Goal: Find specific page/section: Find specific page/section

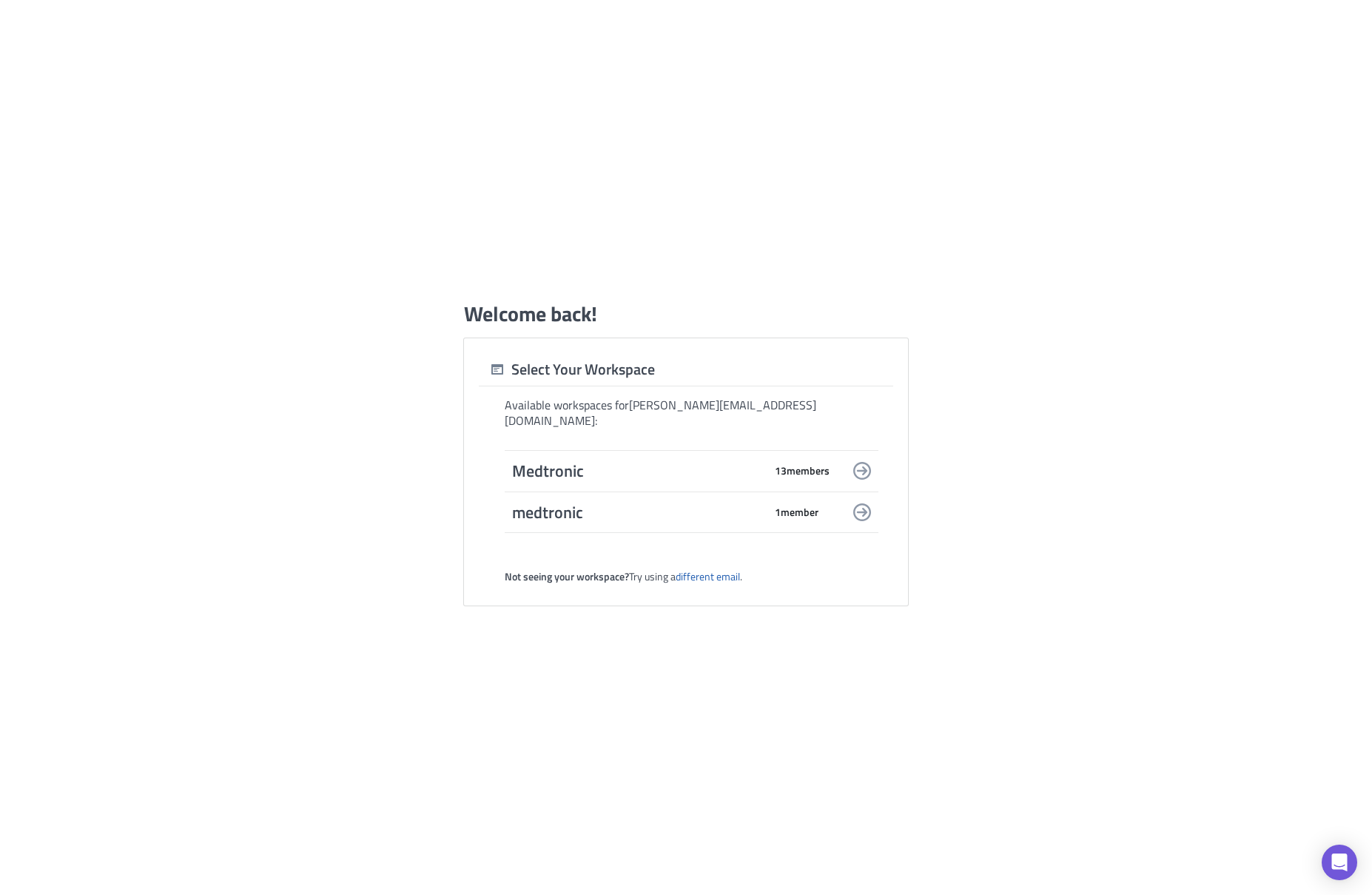
click at [827, 464] on span "13 member s" at bounding box center [802, 471] width 55 height 14
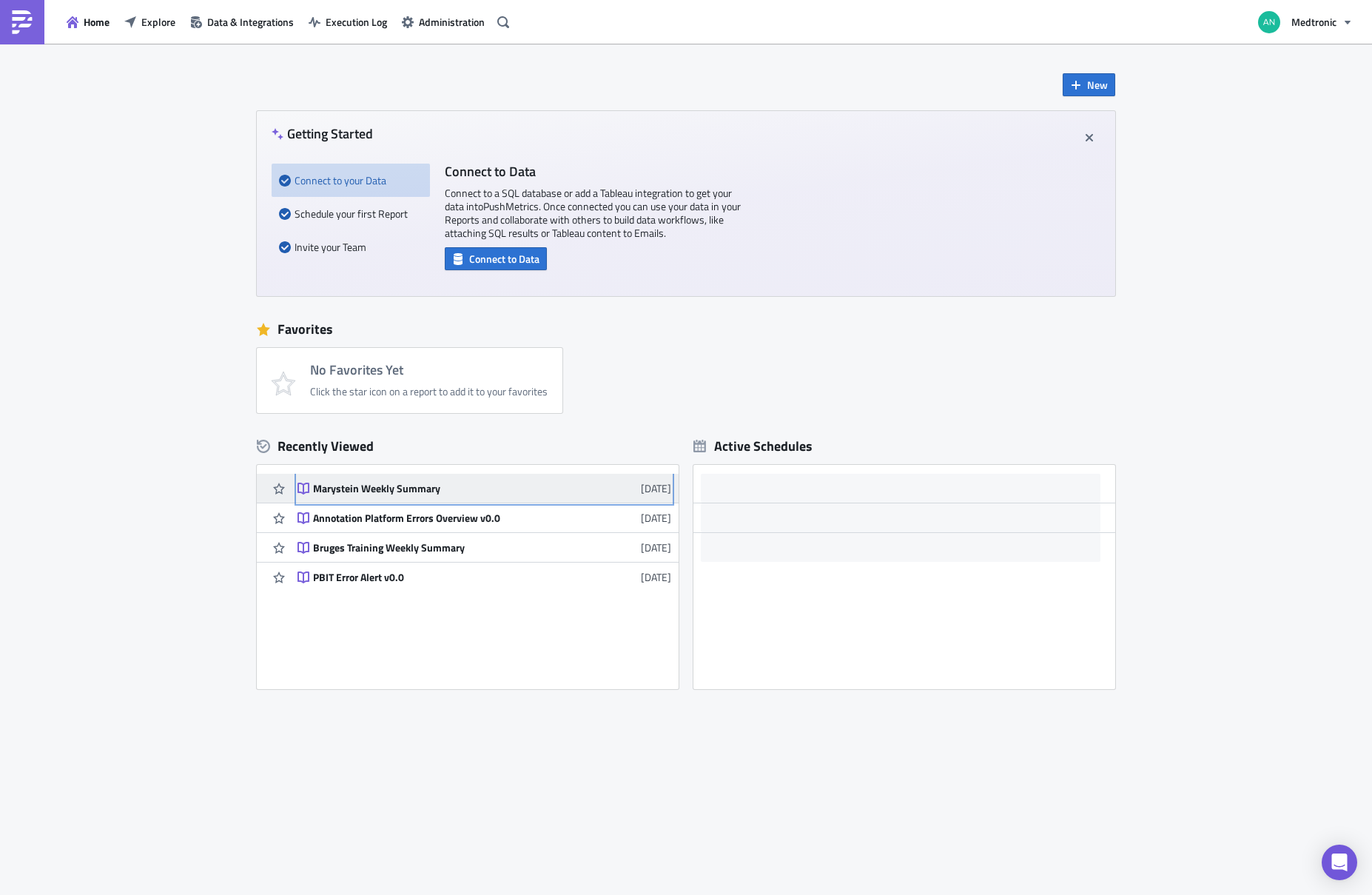
click at [380, 488] on div "Marystein Weekly Summary" at bounding box center [442, 489] width 259 height 14
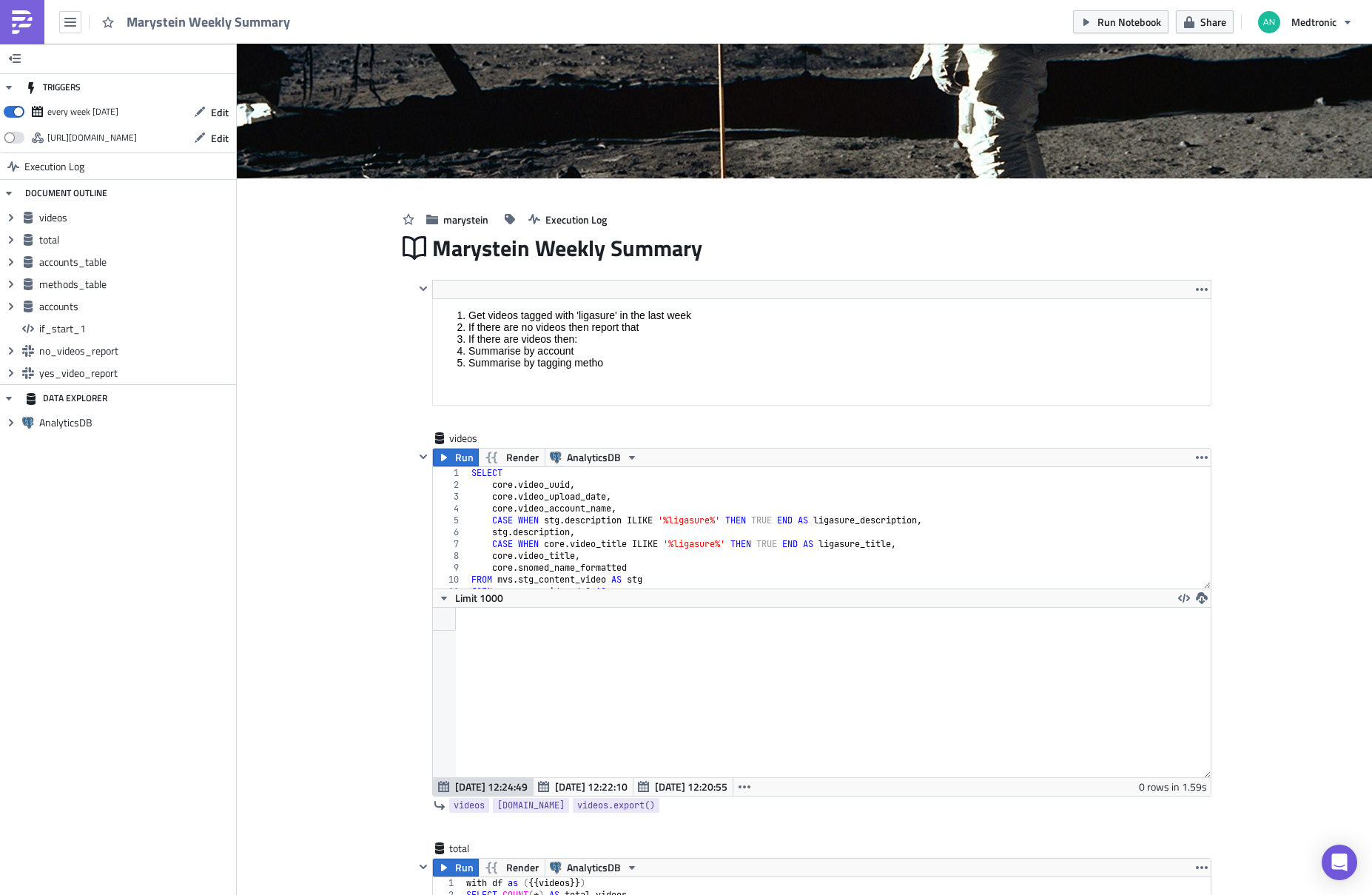
scroll to position [197, 0]
